Goal: Transaction & Acquisition: Book appointment/travel/reservation

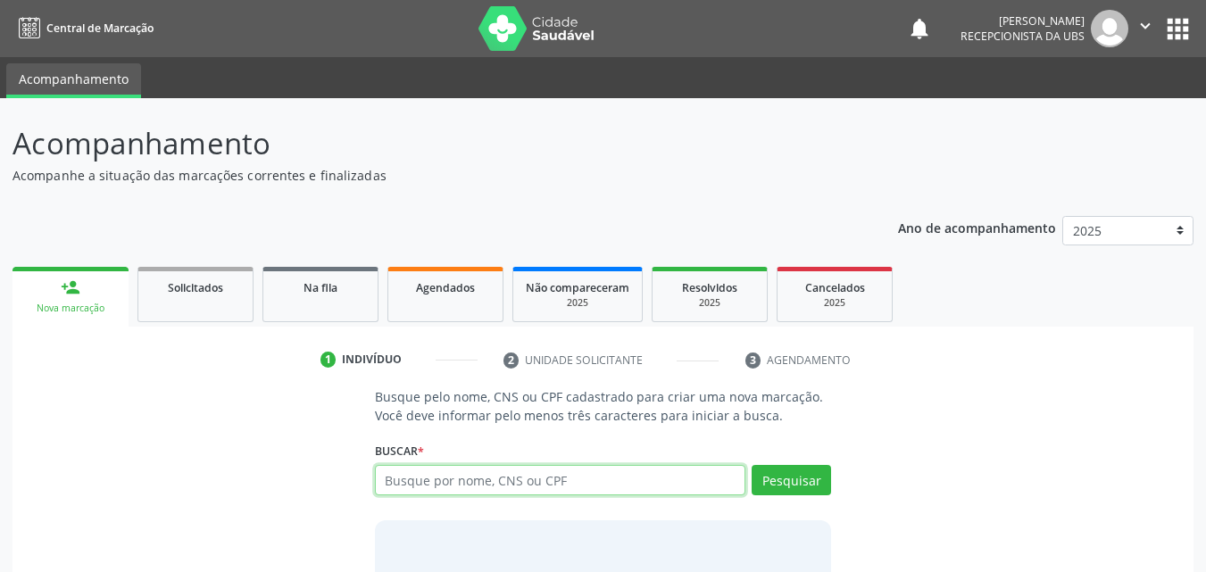
paste input "021.926.254-30"
type input "021.926.254-30"
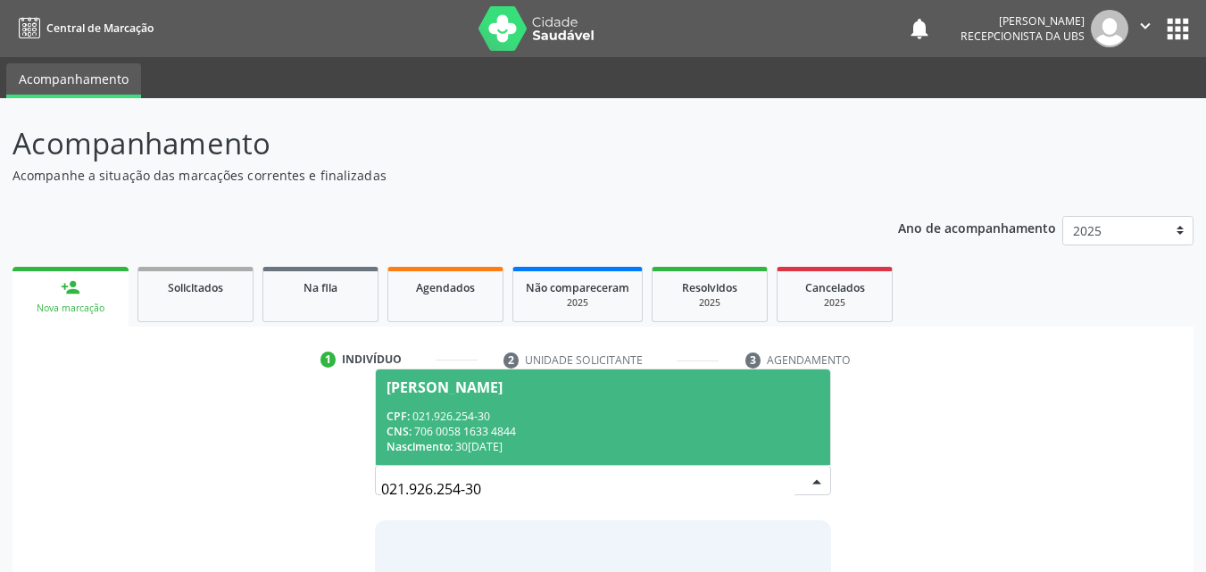
click at [530, 418] on div "CPF: 021.926.254-30" at bounding box center [603, 416] width 434 height 15
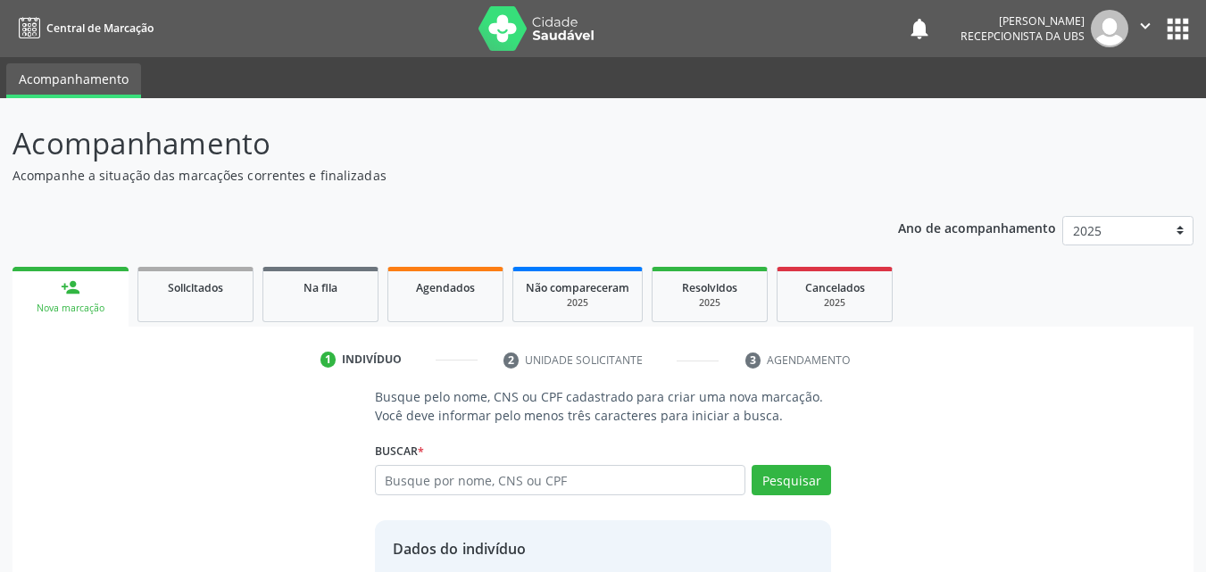
scroll to position [144, 0]
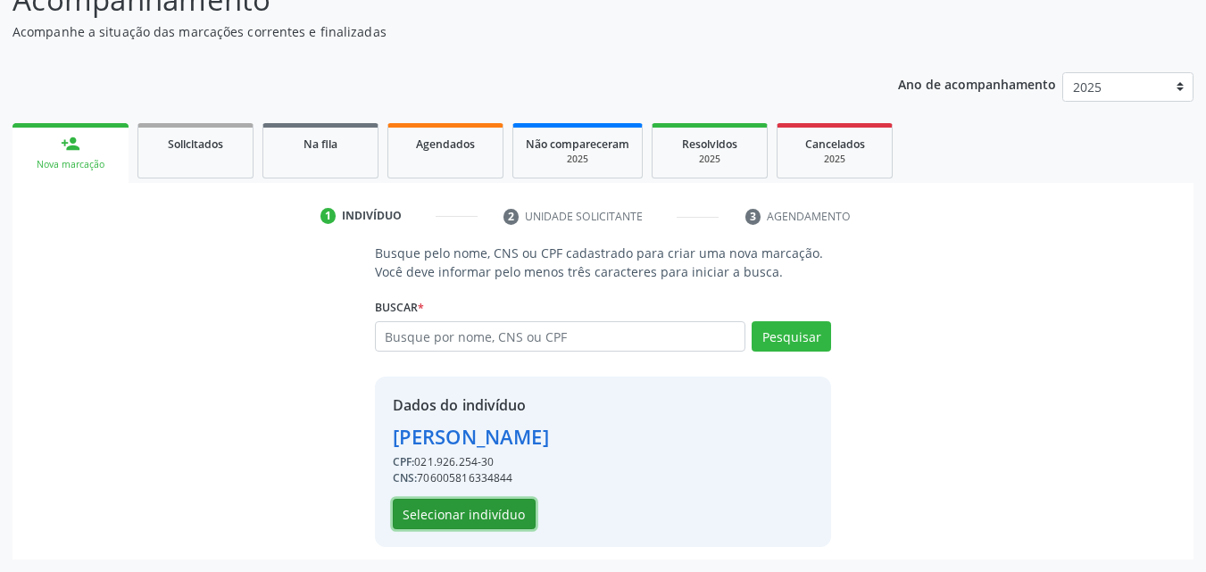
click at [516, 510] on button "Selecionar indivíduo" at bounding box center [464, 514] width 143 height 30
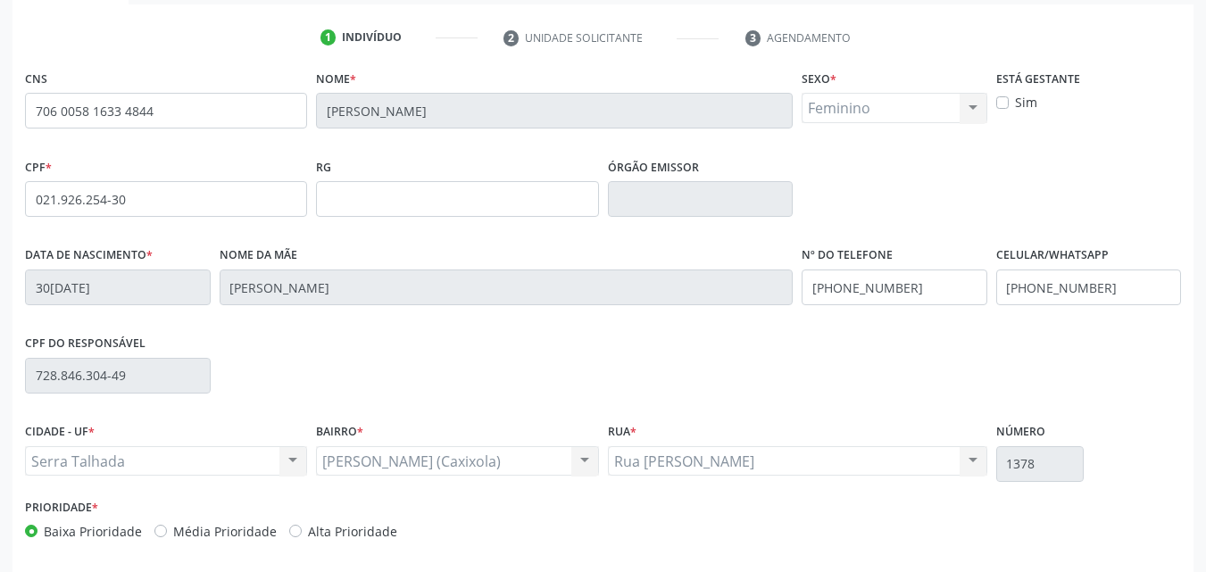
scroll to position [395, 0]
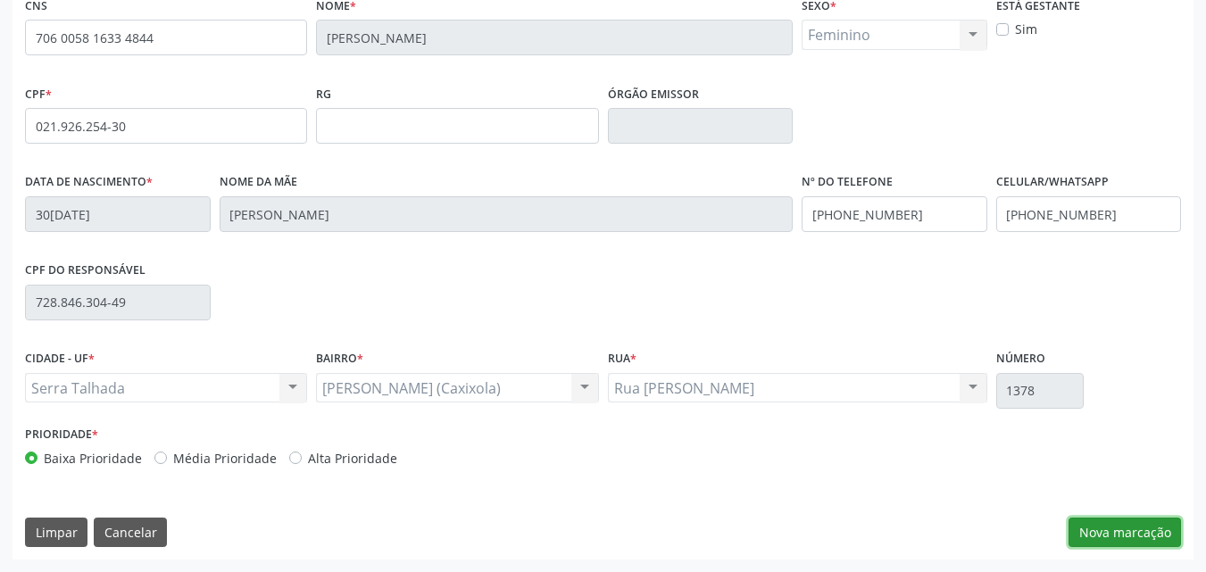
click at [1127, 528] on button "Nova marcação" at bounding box center [1124, 533] width 112 height 30
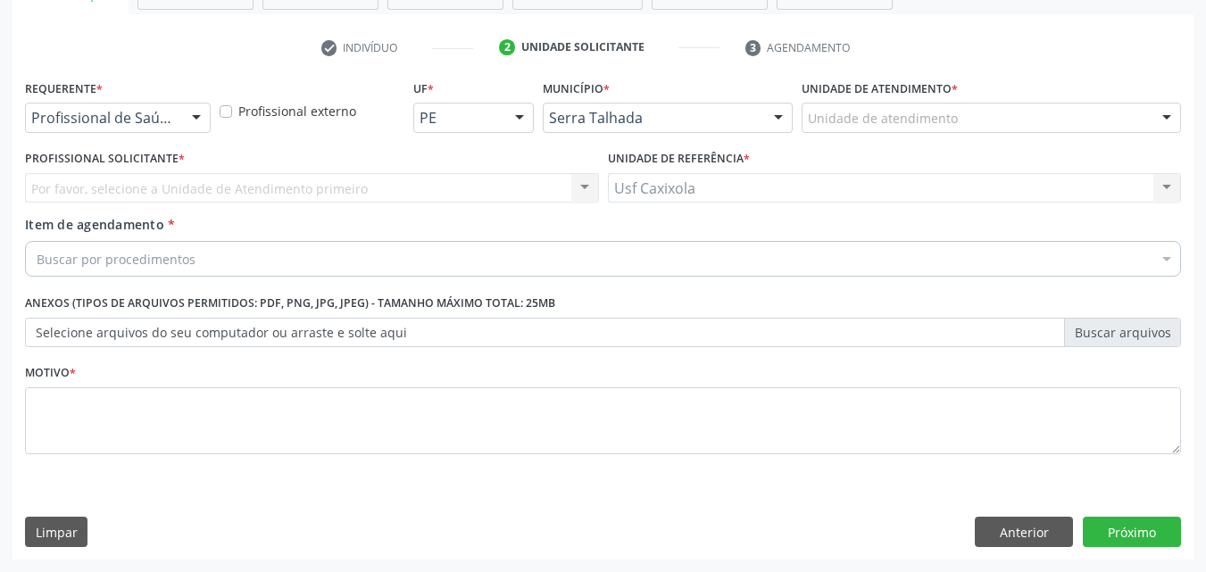
scroll to position [312, 0]
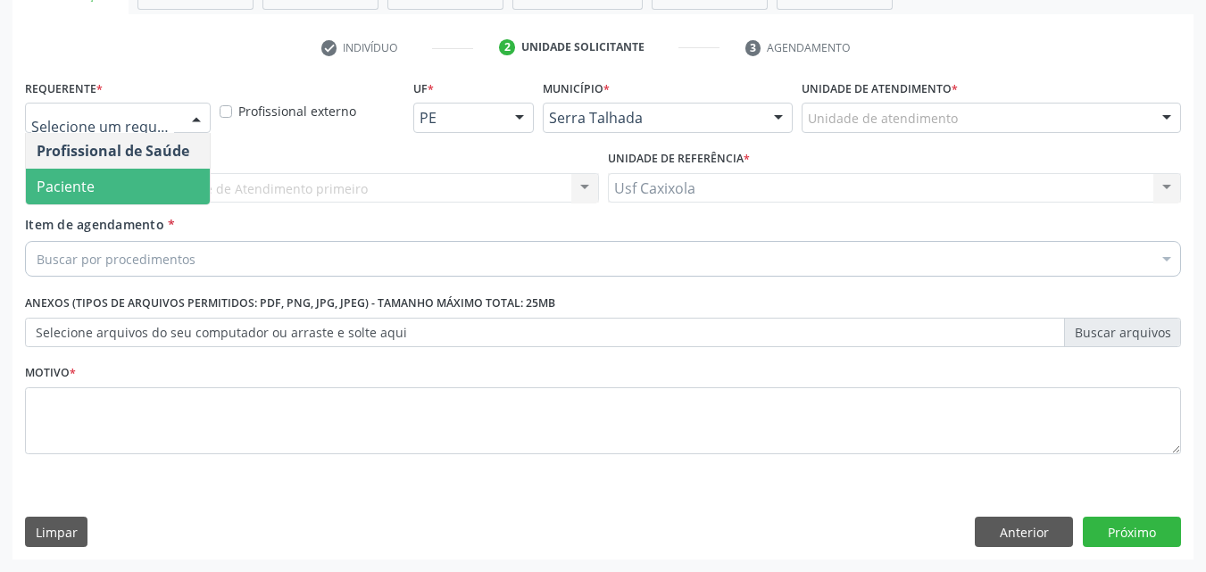
click at [164, 181] on span "Paciente" at bounding box center [118, 187] width 184 height 36
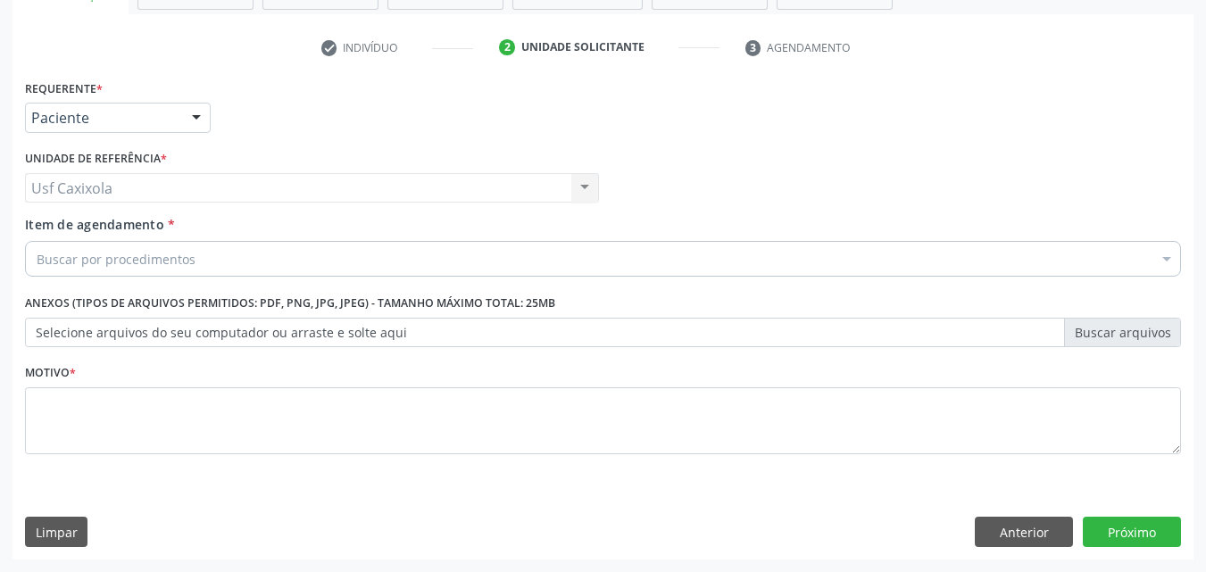
click at [214, 258] on div "Buscar por procedimentos" at bounding box center [603, 259] width 1156 height 36
click at [37, 253] on input "Item de agendamento *" at bounding box center [37, 259] width 0 height 36
click at [37, 264] on input "Item de agendamento *" at bounding box center [37, 259] width 0 height 36
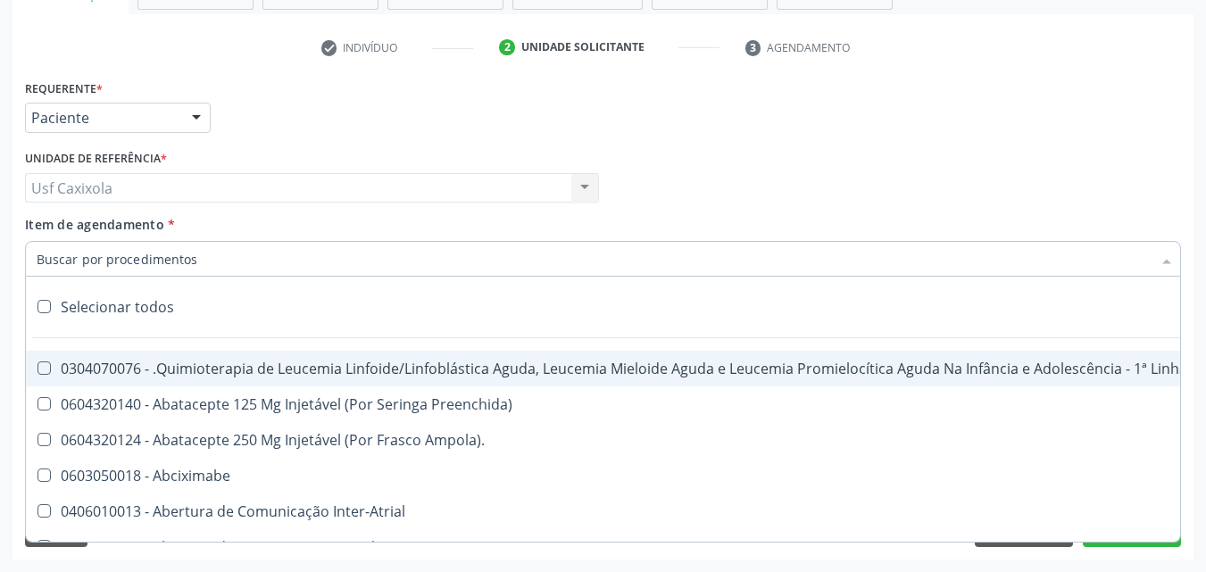
click at [203, 262] on input "Item de agendamento *" at bounding box center [594, 259] width 1115 height 36
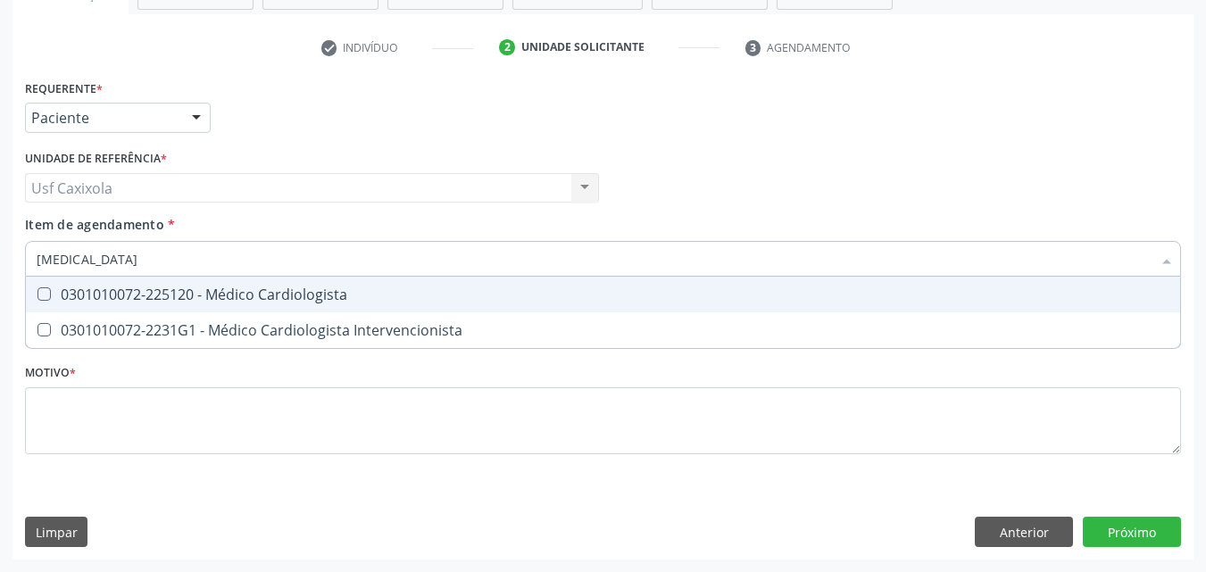
type input "cardiologista"
click at [231, 291] on div "0301010072-225120 - Médico Cardiologista" at bounding box center [603, 294] width 1133 height 14
checkbox Cardiologista "true"
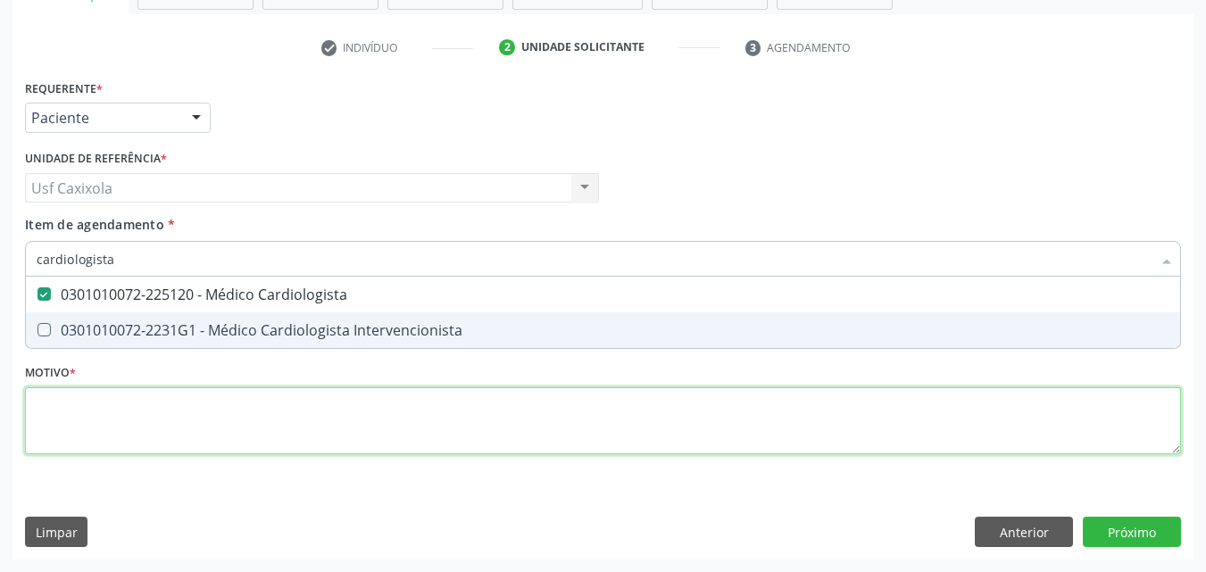
click at [627, 417] on div "Requerente * Paciente Profissional de Saúde Paciente Nenhum resultado encontrad…" at bounding box center [603, 277] width 1156 height 404
checkbox Intervencionista "true"
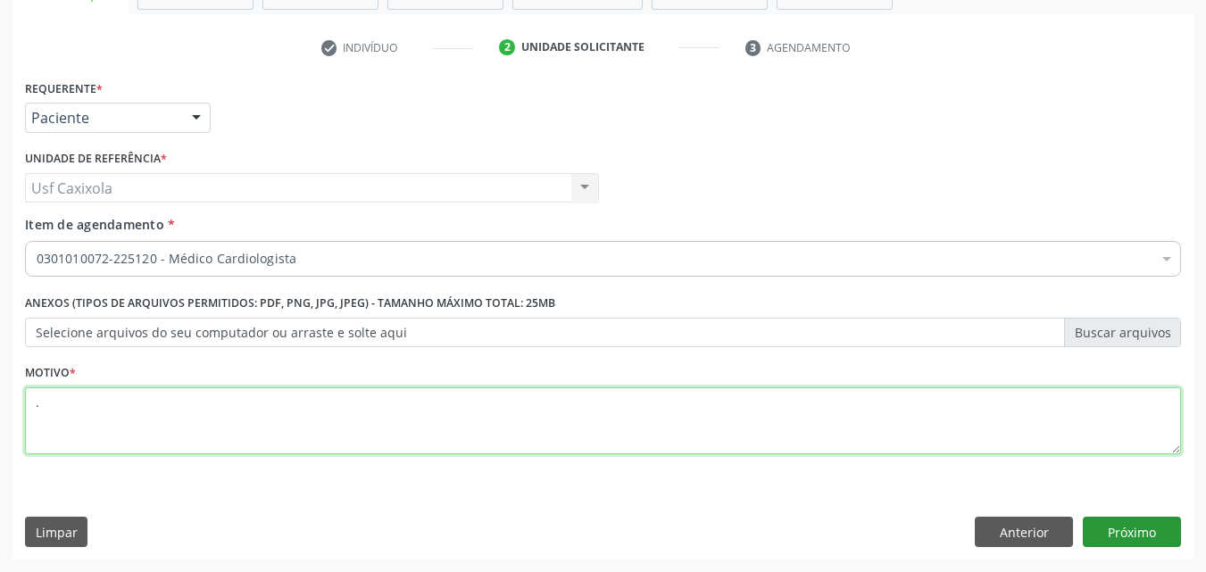
type textarea "."
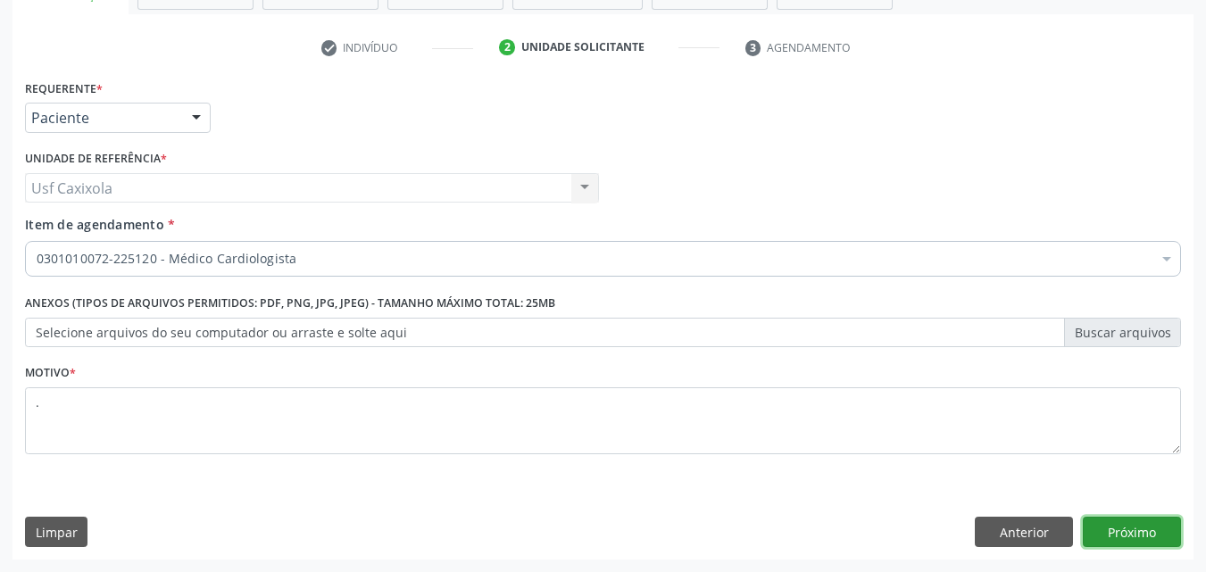
click at [1111, 530] on button "Próximo" at bounding box center [1132, 532] width 98 height 30
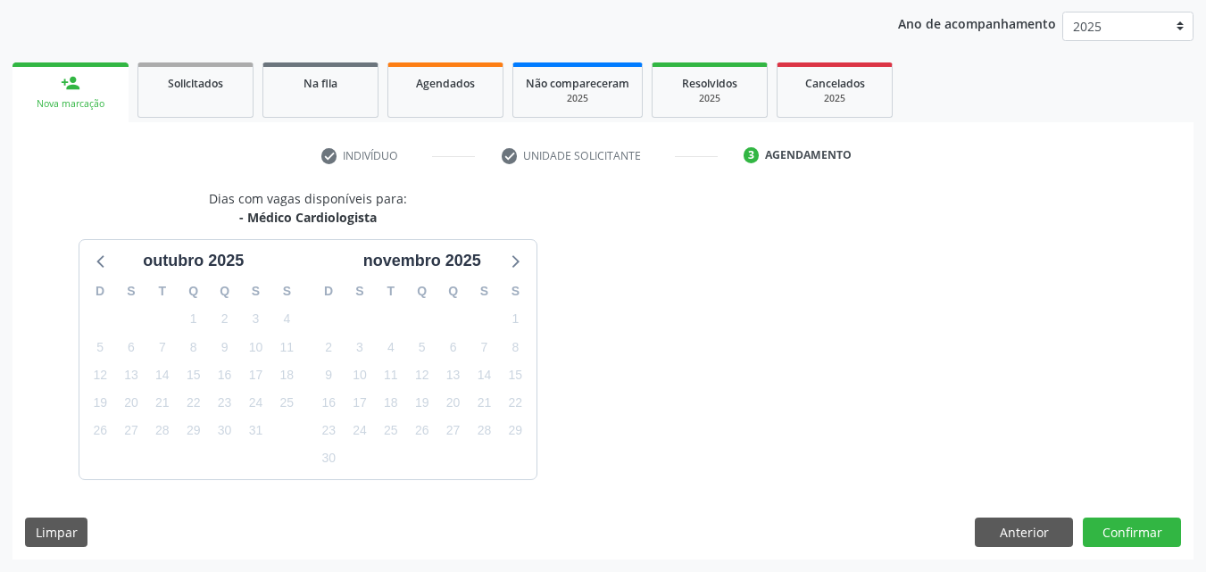
scroll to position [257, 0]
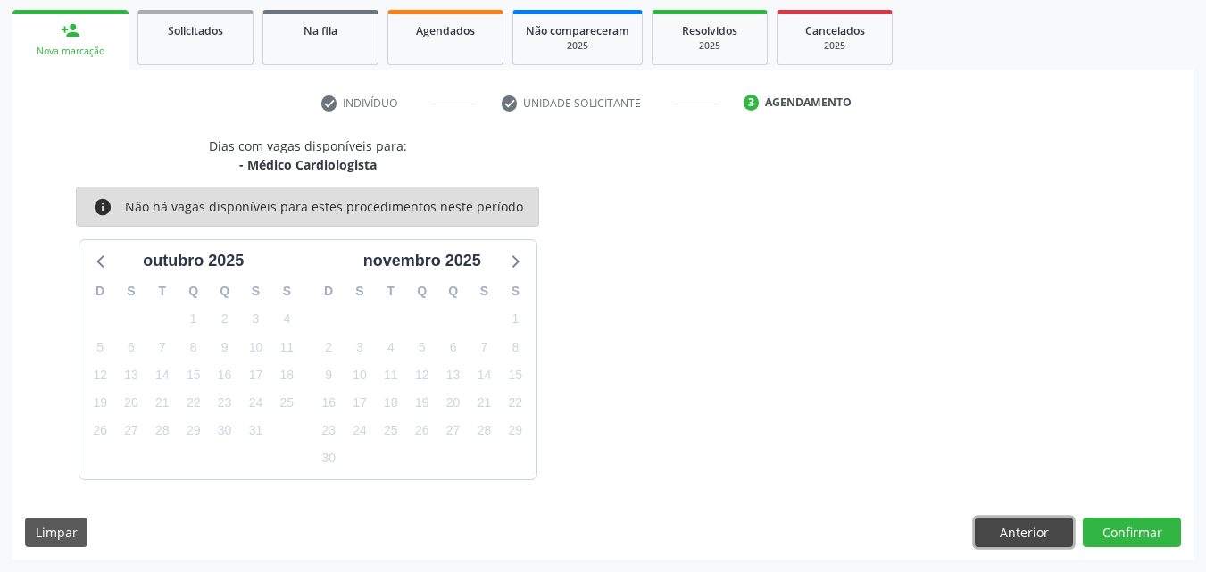
click at [994, 530] on button "Anterior" at bounding box center [1024, 533] width 98 height 30
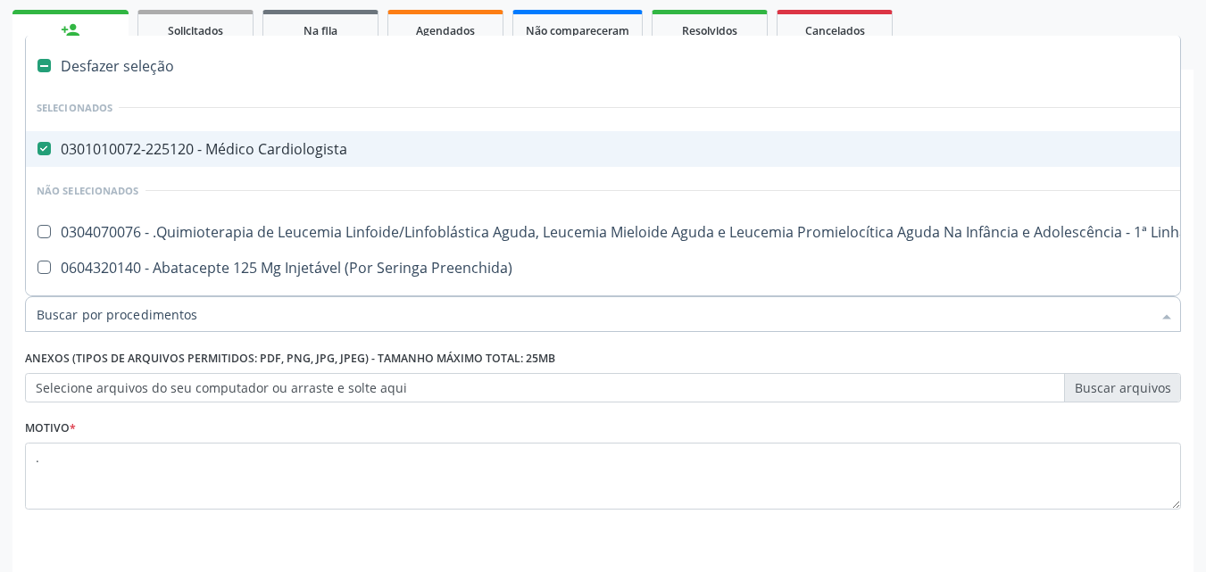
click at [48, 148] on Cardiologista at bounding box center [43, 148] width 13 height 13
click at [37, 148] on Cardiologista "checkbox" at bounding box center [32, 149] width 12 height 12
checkbox Cardiologista "false"
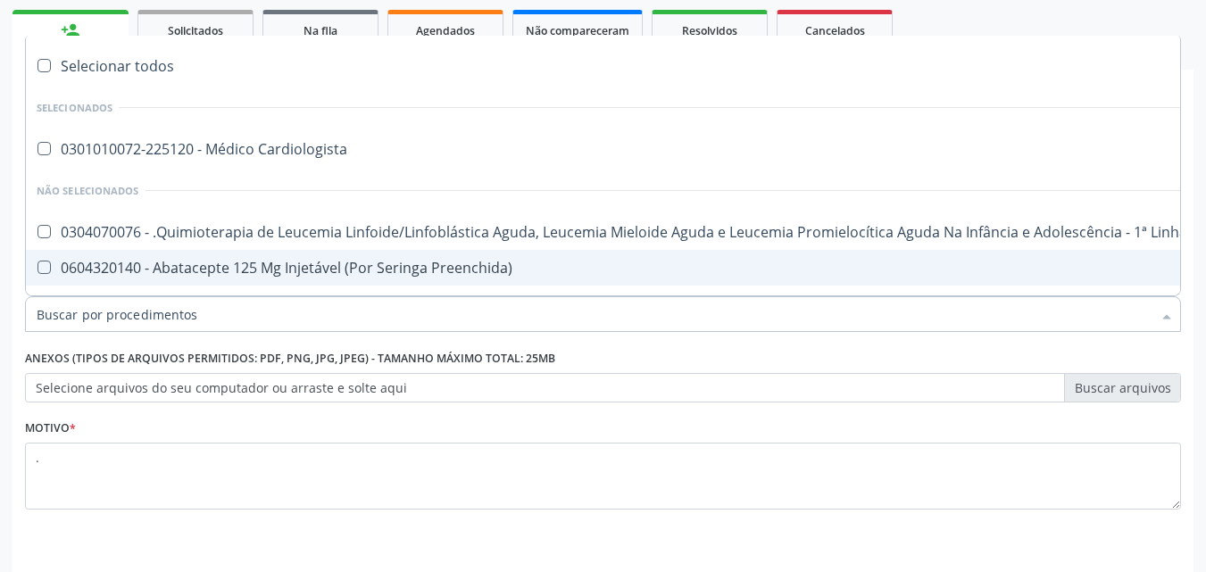
click at [181, 319] on input "Item de agendamento *" at bounding box center [594, 314] width 1115 height 36
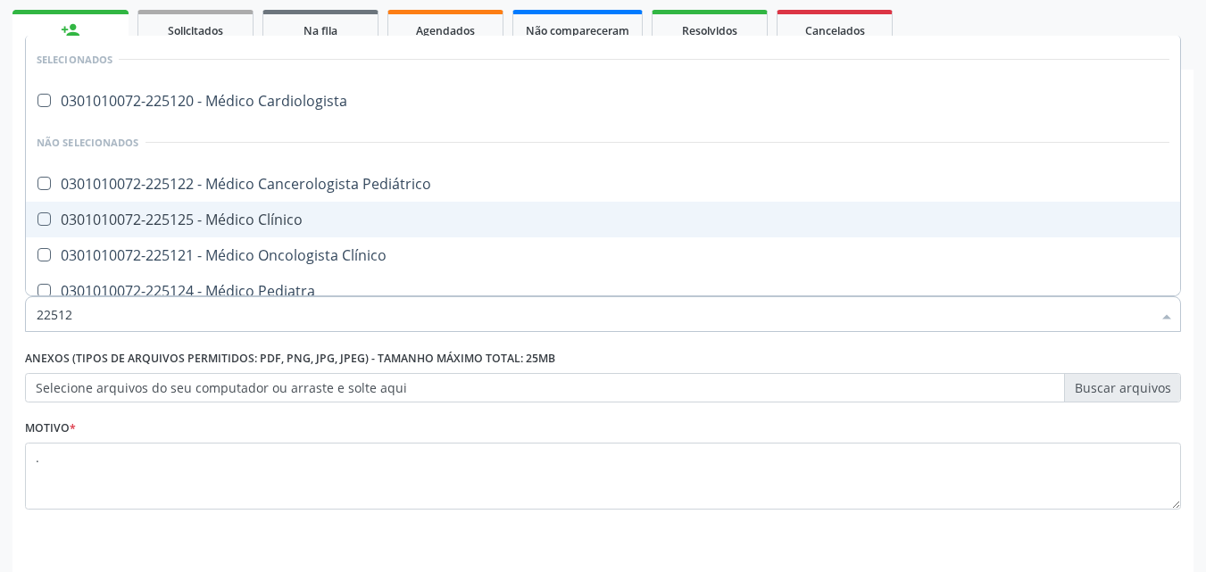
type input "225120"
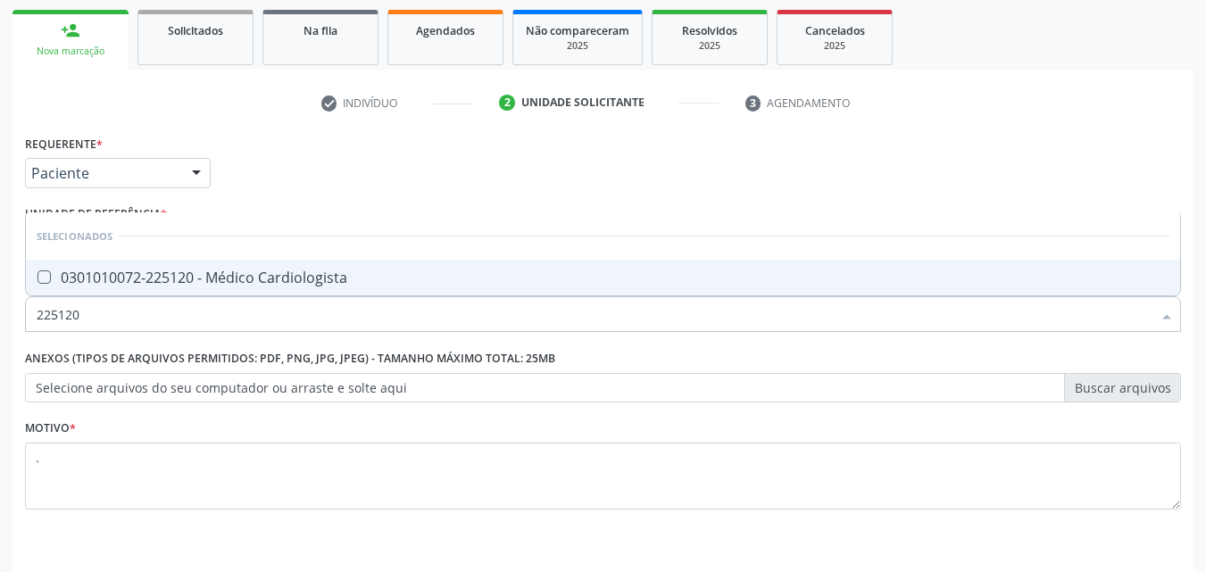
click at [137, 272] on div "0301010072-225120 - Médico Cardiologista" at bounding box center [603, 277] width 1133 height 14
checkbox Cardiologista "true"
click at [496, 174] on div "Requerente * Paciente Profissional de Saúde Paciente Nenhum resultado encontrad…" at bounding box center [603, 332] width 1156 height 404
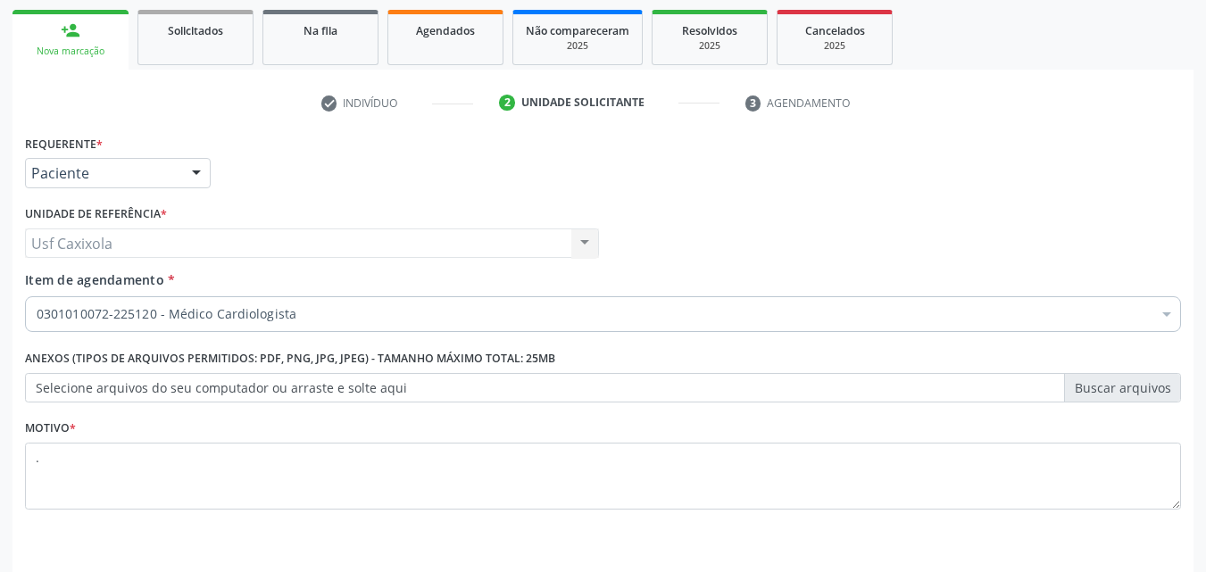
scroll to position [0, 0]
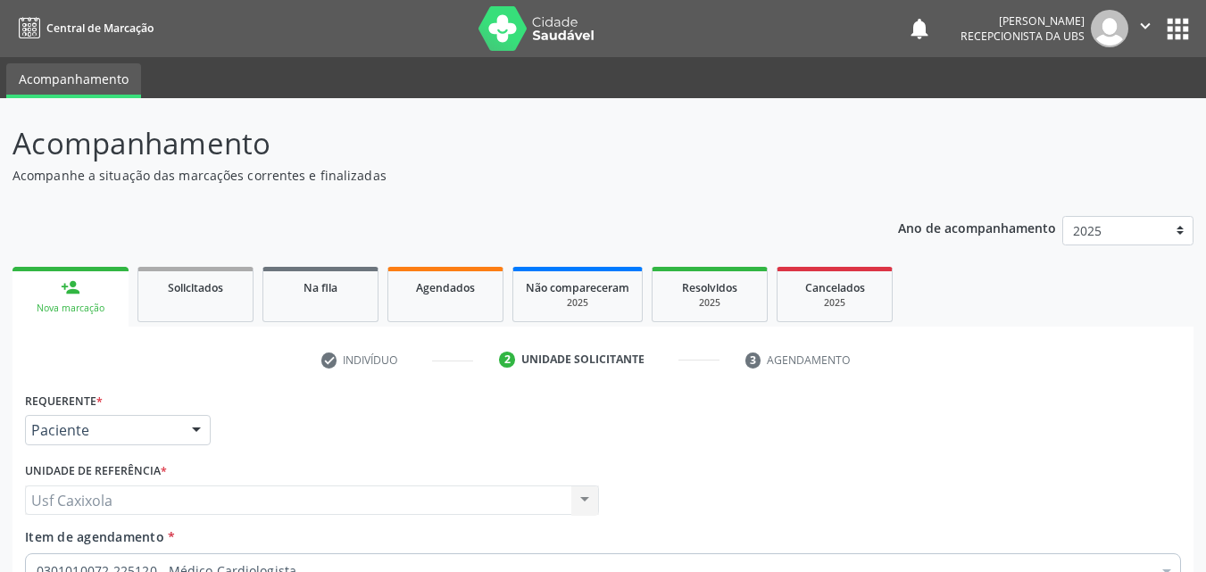
click at [1151, 20] on icon "" at bounding box center [1145, 26] width 20 height 20
click at [1096, 109] on link "Sair" at bounding box center [1099, 108] width 123 height 25
